Goal: Task Accomplishment & Management: Use online tool/utility

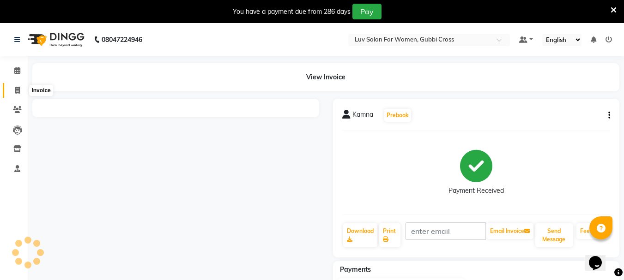
click at [18, 93] on icon at bounding box center [17, 90] width 5 height 7
select select "service"
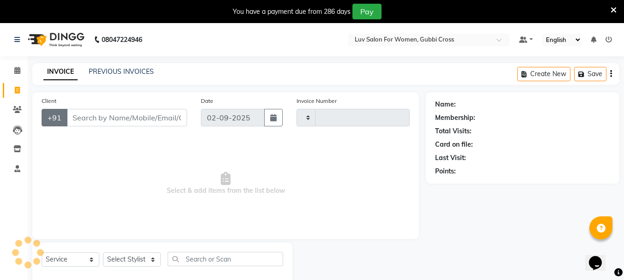
scroll to position [23, 0]
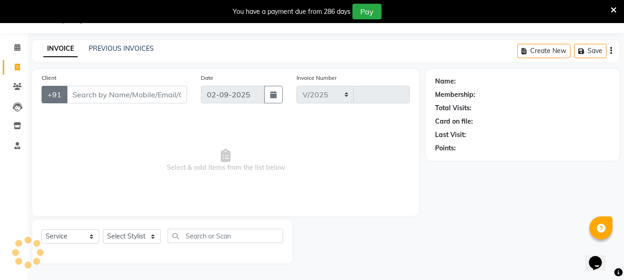
select select "7221"
type input "2423"
click at [90, 91] on input "Client" at bounding box center [127, 95] width 121 height 18
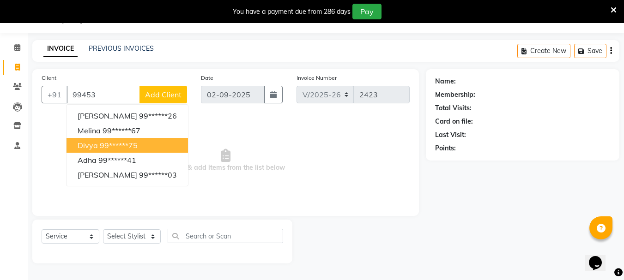
click at [108, 146] on ngb-highlight "99******75" at bounding box center [119, 145] width 38 height 9
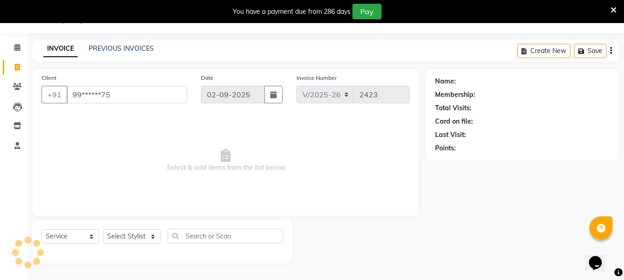
type input "99******75"
select select "1: Object"
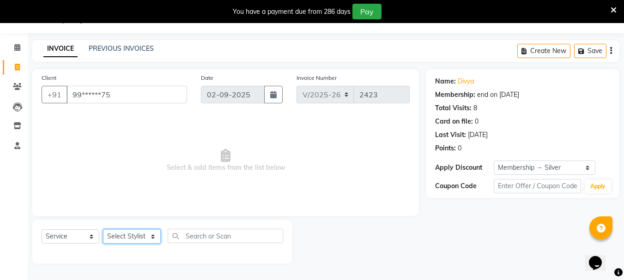
click at [135, 236] on select "Select Stylist [PERSON_NAME] Buati [PERSON_NAME] Hriatpuii [PERSON_NAME] Kimi L…" at bounding box center [132, 237] width 58 height 14
select select "85521"
click at [103, 230] on select "Select Stylist [PERSON_NAME] Buati [PERSON_NAME] Hriatpuii [PERSON_NAME] Kimi L…" at bounding box center [132, 237] width 58 height 14
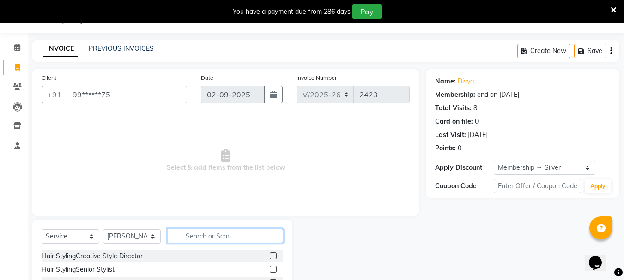
drag, startPoint x: 214, startPoint y: 238, endPoint x: 436, endPoint y: 235, distance: 222.6
click at [244, 237] on input "text" at bounding box center [225, 236] width 115 height 14
type input "root"
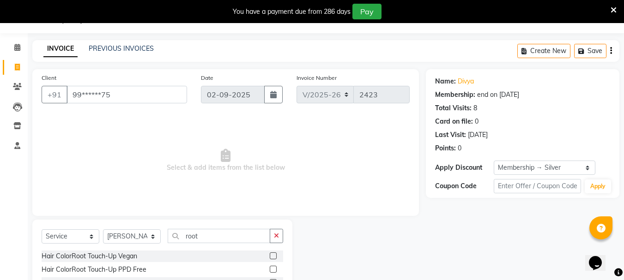
click at [273, 269] on label at bounding box center [273, 269] width 7 height 7
click at [273, 269] on input "checkbox" at bounding box center [273, 270] width 6 height 6
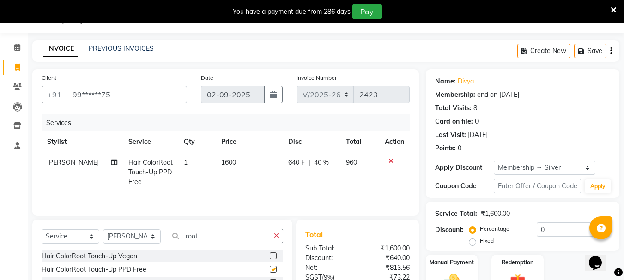
checkbox input "false"
click at [123, 233] on select "Select Stylist [PERSON_NAME] Buati [PERSON_NAME] Hriatpuii [PERSON_NAME] Kimi L…" at bounding box center [132, 237] width 58 height 14
select select "71440"
click at [103, 230] on select "Select Stylist [PERSON_NAME] Buati [PERSON_NAME] Hriatpuii [PERSON_NAME] Kimi L…" at bounding box center [132, 237] width 58 height 14
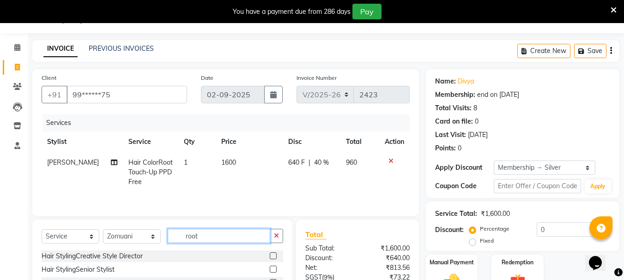
click at [213, 238] on input "root" at bounding box center [219, 236] width 103 height 14
type input "r"
type input "eye"
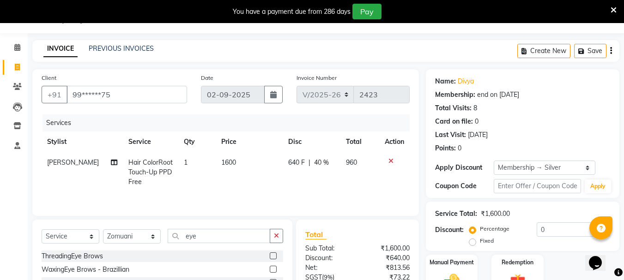
click at [271, 256] on label at bounding box center [273, 256] width 7 height 7
click at [271, 256] on input "checkbox" at bounding box center [273, 257] width 6 height 6
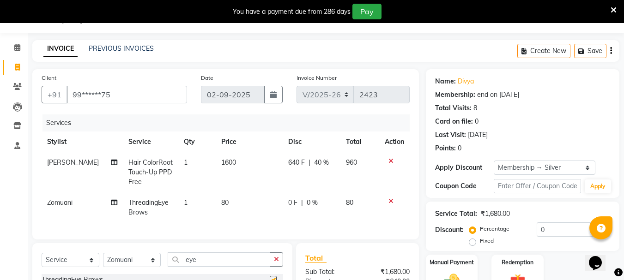
checkbox input "false"
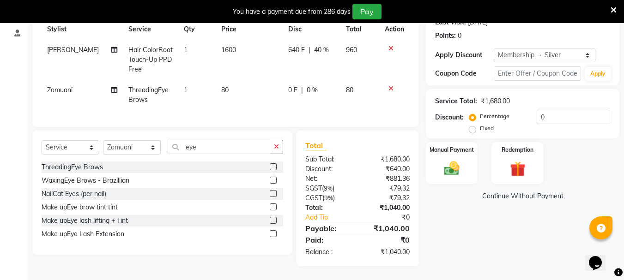
scroll to position [143, 0]
click at [454, 175] on div "Manual Payment" at bounding box center [452, 163] width 54 height 44
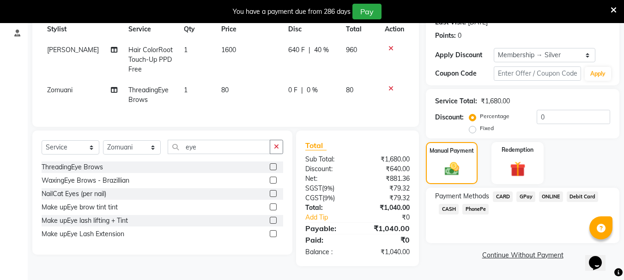
click at [503, 192] on span "CARD" at bounding box center [503, 197] width 20 height 11
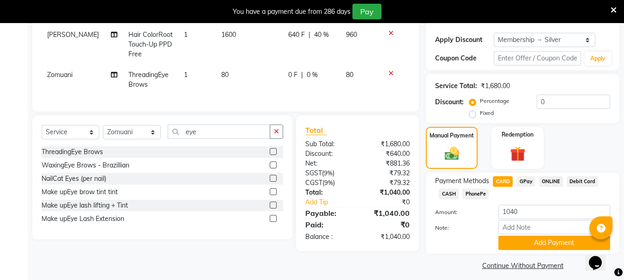
scroll to position [157, 0]
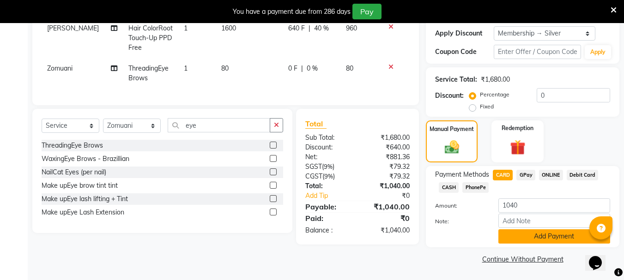
click at [506, 235] on button "Add Payment" at bounding box center [554, 237] width 112 height 14
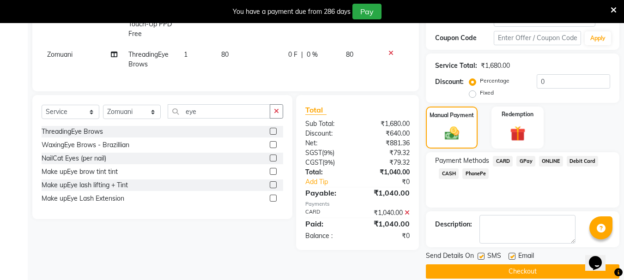
scroll to position [184, 0]
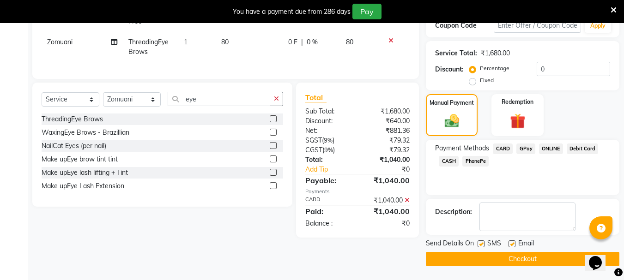
click at [485, 264] on button "Checkout" at bounding box center [523, 259] width 194 height 14
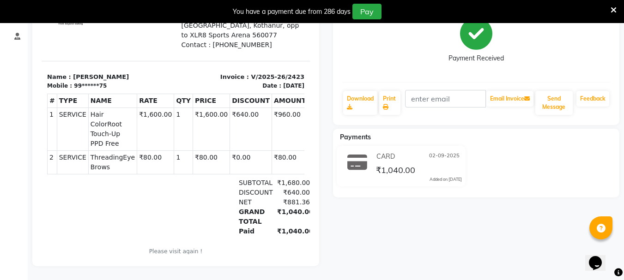
click at [429, 246] on div "Divya Prebook Payment Received Download Print Email Invoice Send Message Feedba…" at bounding box center [476, 116] width 301 height 300
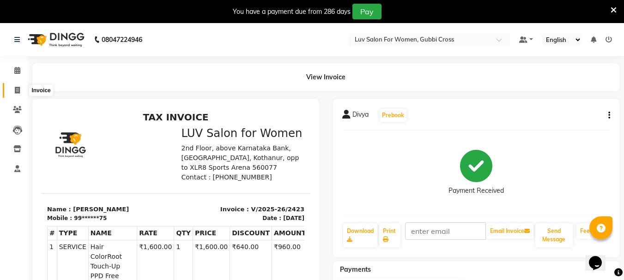
click at [18, 87] on icon at bounding box center [17, 90] width 5 height 7
select select "service"
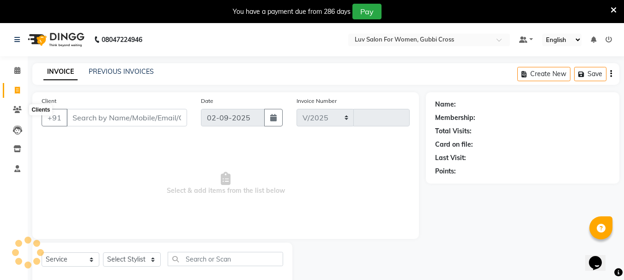
scroll to position [23, 0]
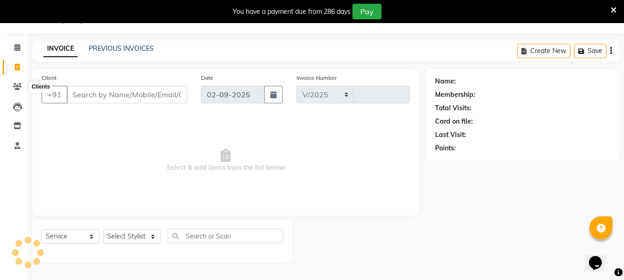
select select "7221"
type input "2424"
